Goal: Information Seeking & Learning: Learn about a topic

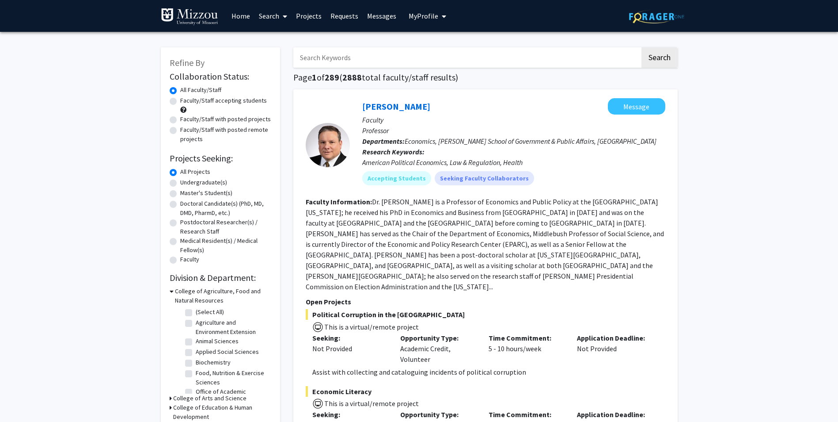
click at [355, 60] on input "Search Keywords" at bounding box center [466, 57] width 347 height 20
type input "computer science"
click at [673, 59] on button "Search" at bounding box center [660, 57] width 36 height 20
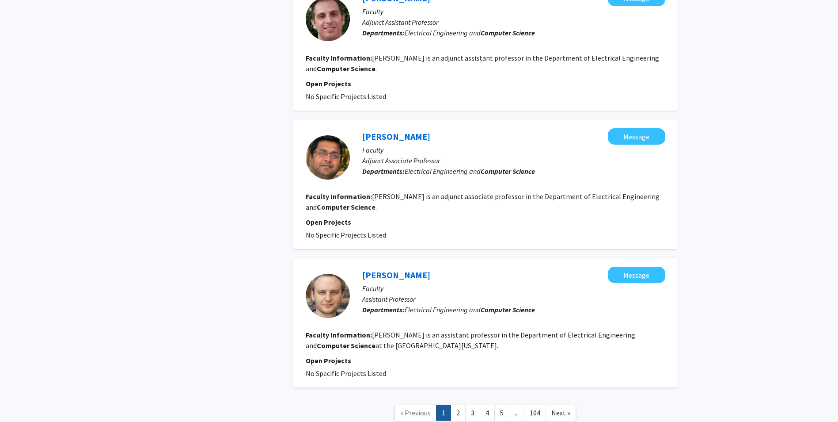
scroll to position [1277, 0]
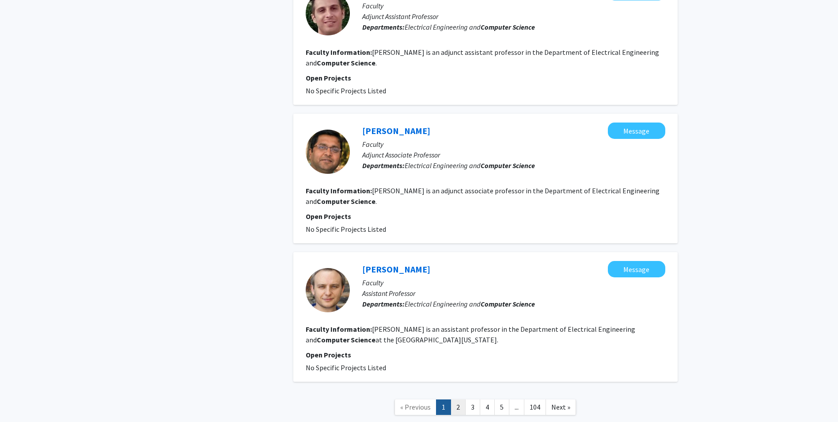
click at [457, 399] on link "2" at bounding box center [458, 406] width 15 height 15
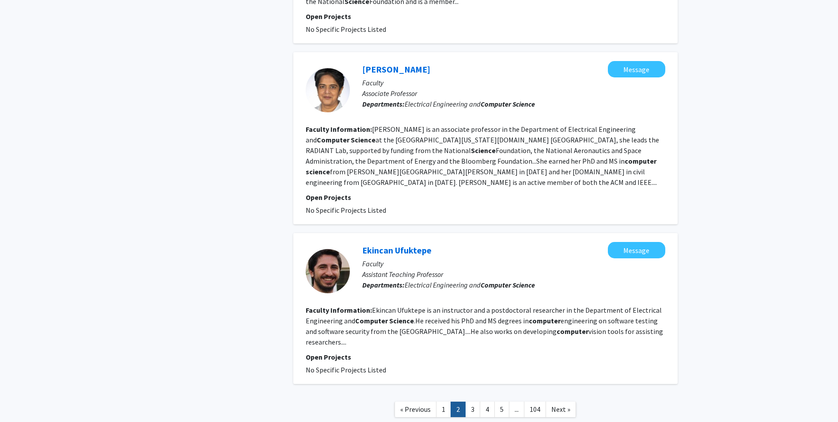
scroll to position [1307, 0]
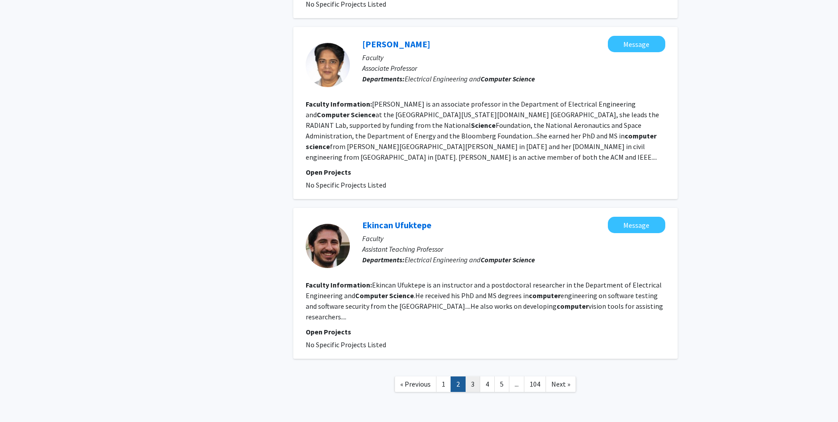
click at [477, 376] on link "3" at bounding box center [472, 383] width 15 height 15
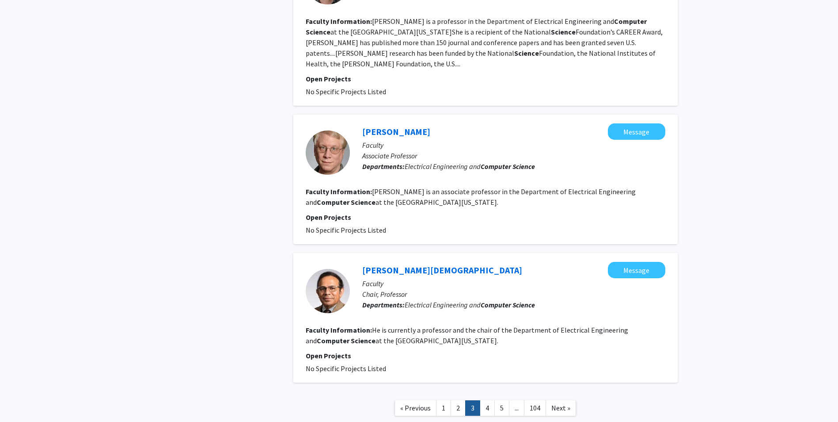
scroll to position [1398, 0]
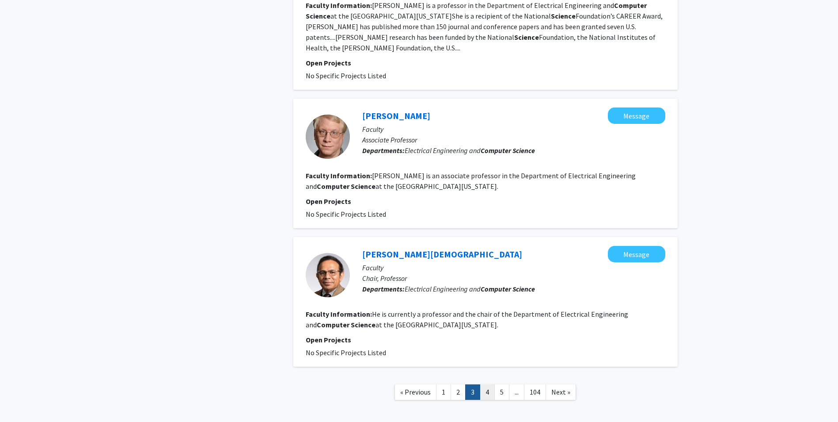
click at [487, 384] on link "4" at bounding box center [487, 391] width 15 height 15
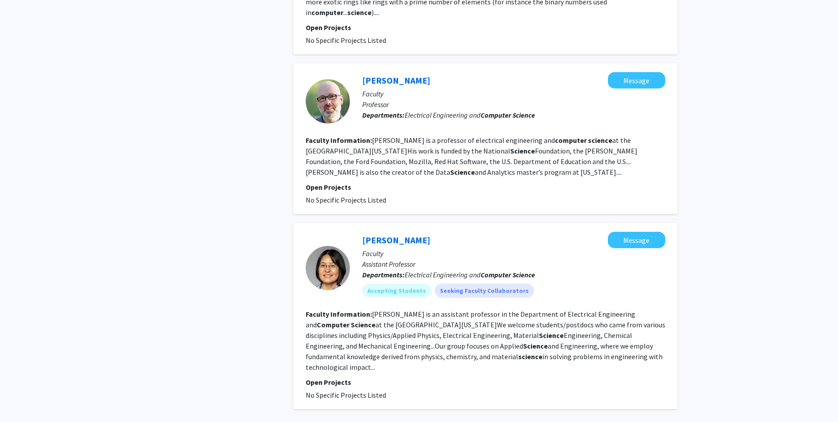
scroll to position [1392, 0]
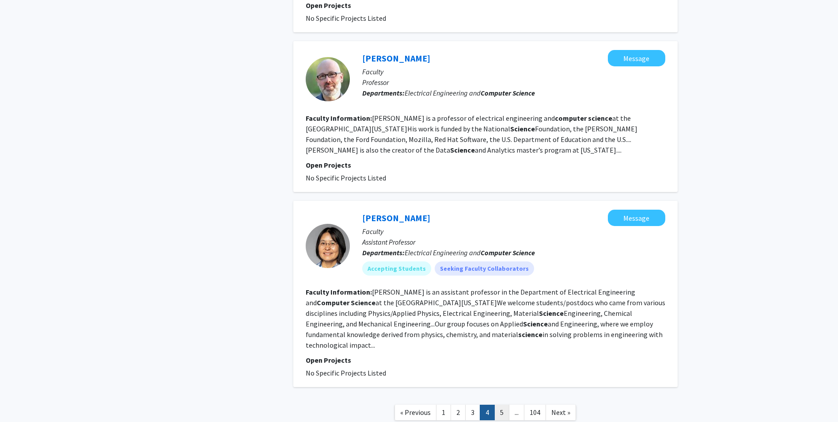
click at [504, 404] on link "5" at bounding box center [501, 411] width 15 height 15
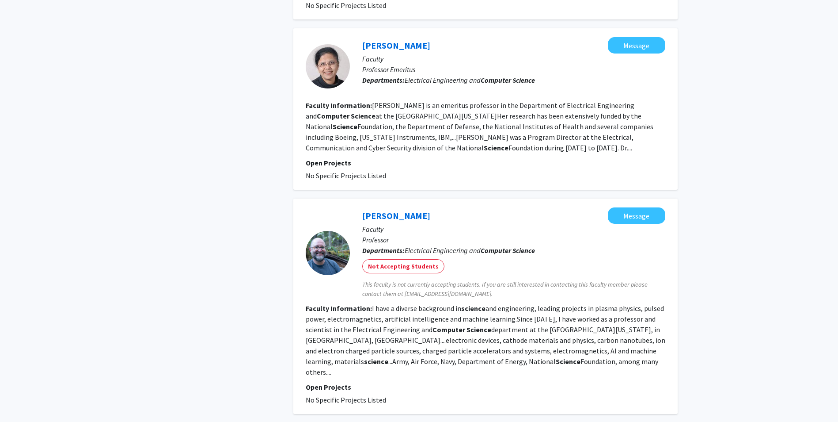
scroll to position [1347, 0]
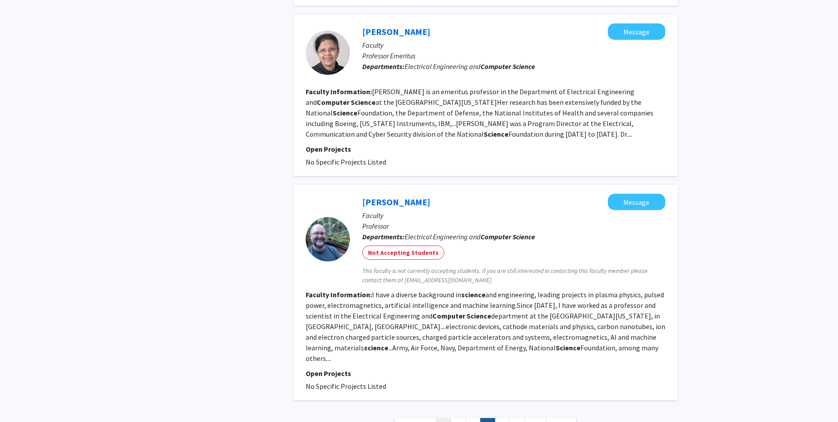
click at [445, 418] on link "1" at bounding box center [443, 425] width 15 height 15
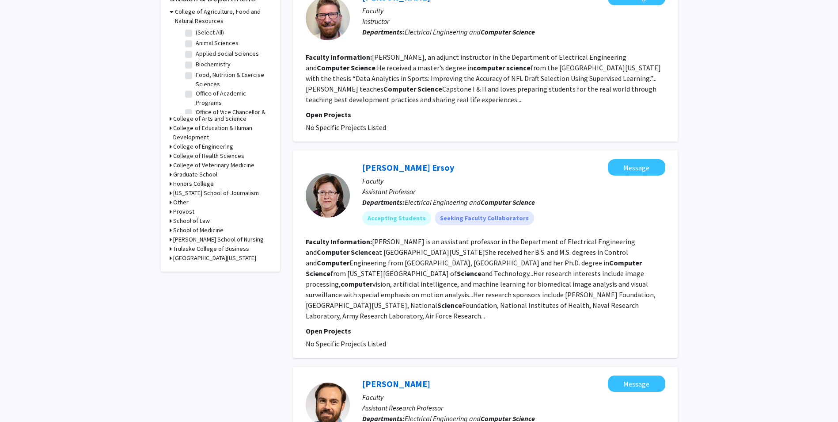
scroll to position [302, 0]
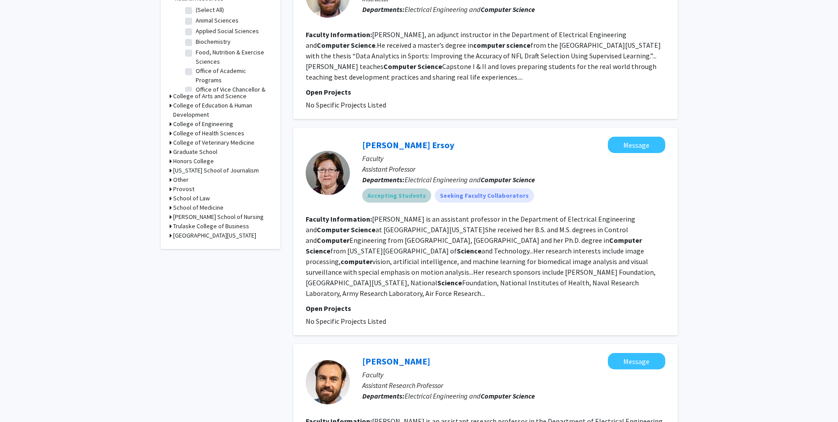
click at [405, 188] on mat-chip "Accepting Students" at bounding box center [396, 195] width 69 height 14
click at [392, 188] on mat-chip "Accepting Students" at bounding box center [396, 195] width 69 height 14
